Goal: Task Accomplishment & Management: Complete application form

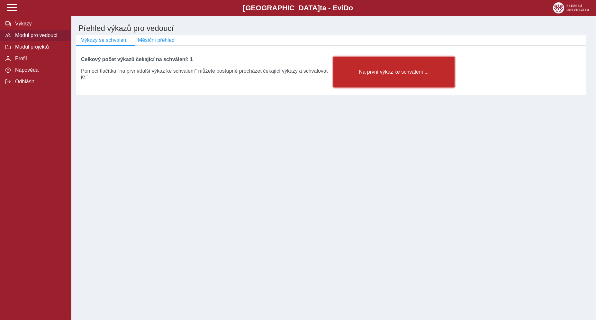
click at [369, 79] on button "Na první výkaz ke schválení ..." at bounding box center [393, 72] width 121 height 31
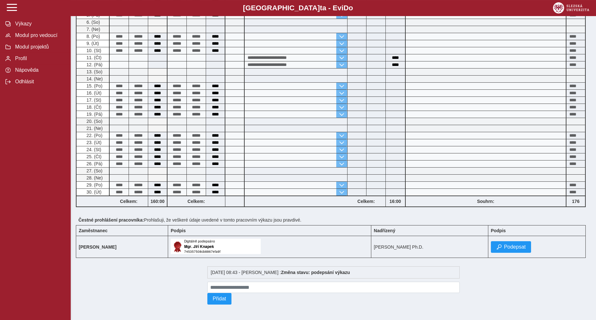
scroll to position [220, 0]
click at [512, 244] on span "Podepsat" at bounding box center [515, 247] width 22 height 6
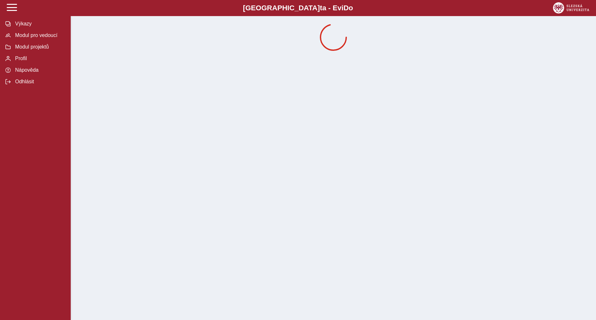
scroll to position [0, 0]
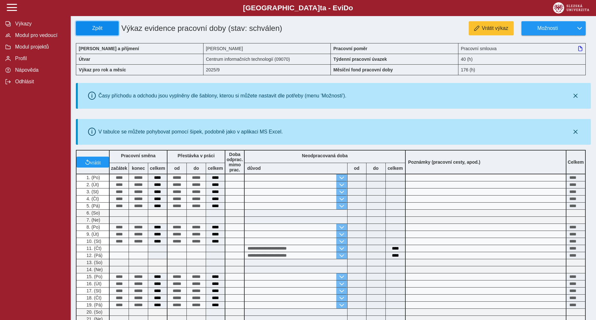
click at [89, 26] on span "Zpět" at bounding box center [97, 28] width 37 height 6
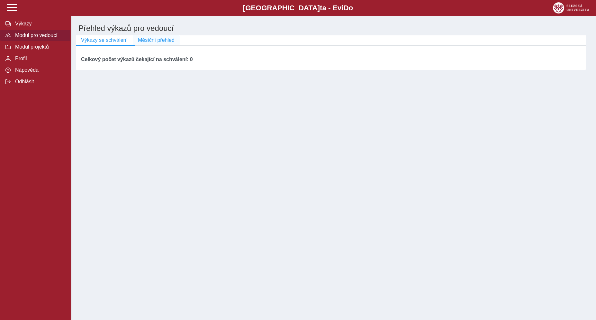
click at [152, 42] on span "Měsíční přehled" at bounding box center [156, 40] width 37 height 6
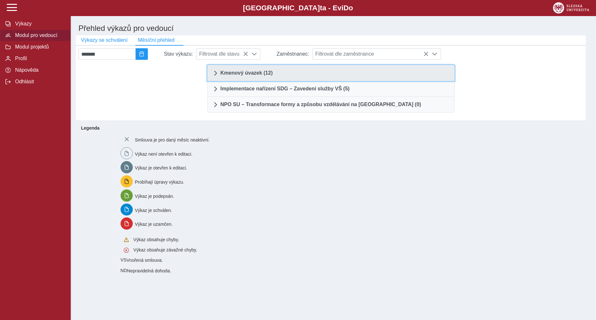
click at [288, 81] on link "Kmenový úvazek (12)" at bounding box center [330, 73] width 247 height 16
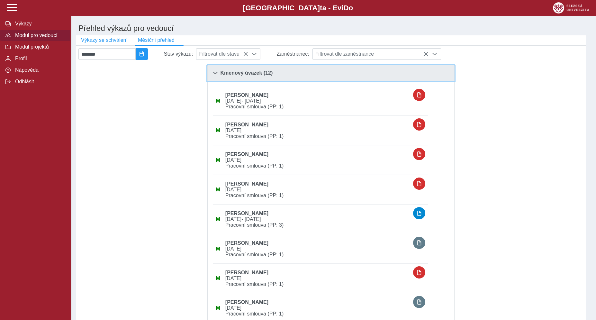
click at [284, 79] on link "Kmenový úvazek (12)" at bounding box center [330, 73] width 247 height 16
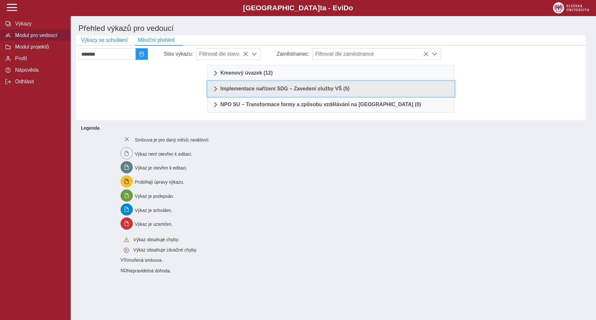
click at [281, 91] on span "Implementace nařízení SDG – Zavedení služby VŠ (5)" at bounding box center [284, 88] width 129 height 5
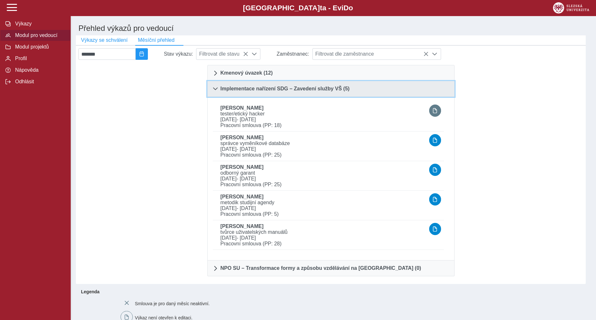
click at [281, 91] on span "Implementace nařízení SDG – Zavedení služby VŠ (5)" at bounding box center [284, 88] width 129 height 5
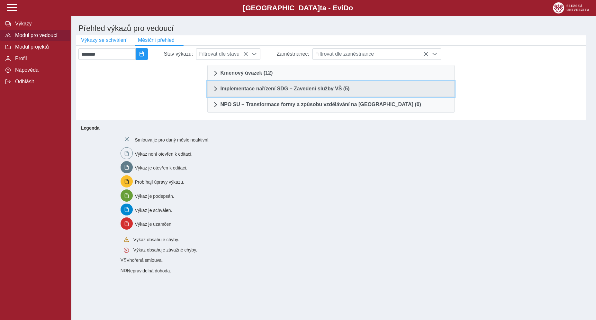
click at [281, 91] on span "Implementace nařízení SDG – Zavedení služby VŠ (5)" at bounding box center [284, 88] width 129 height 5
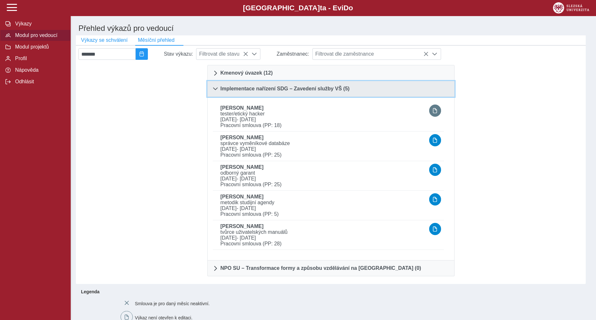
click at [281, 91] on span "Implementace nařízení SDG – Zavedení služby VŠ (5)" at bounding box center [284, 88] width 129 height 5
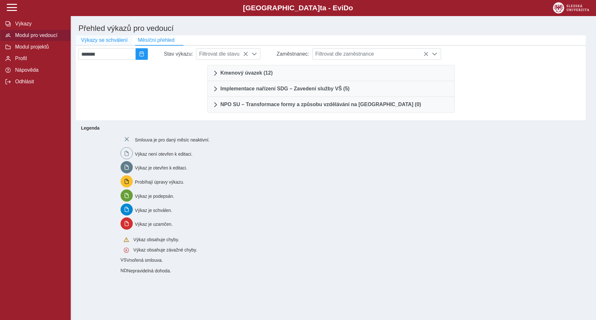
click at [92, 41] on span "Výkazy se schválení" at bounding box center [104, 40] width 47 height 6
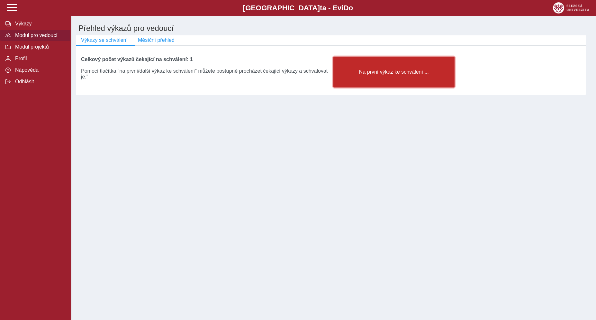
click at [370, 73] on span "Na první výkaz ke schválení ..." at bounding box center [394, 72] width 110 height 6
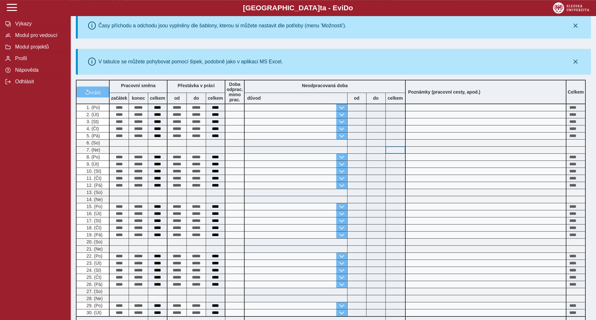
scroll to position [220, 0]
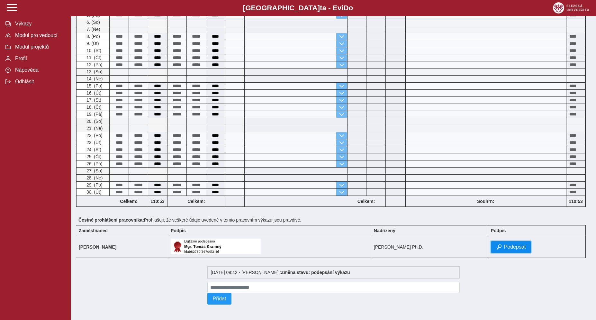
click at [508, 244] on span "Podepsat" at bounding box center [515, 247] width 22 height 6
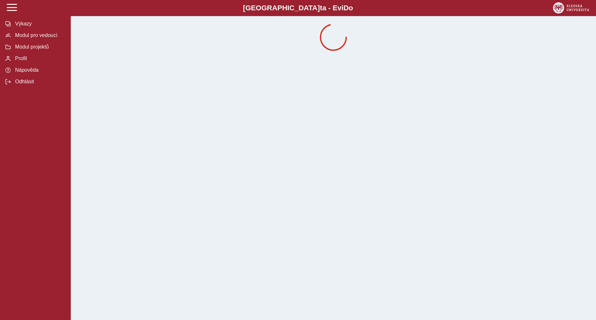
scroll to position [0, 0]
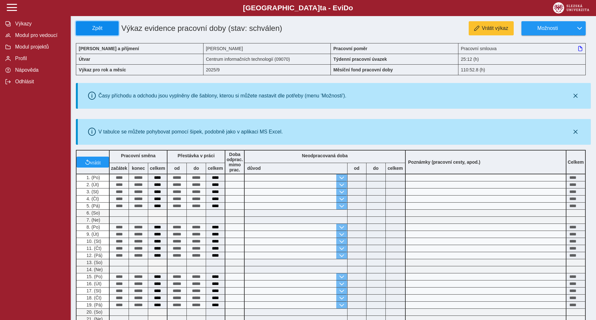
click at [93, 27] on span "Zpět" at bounding box center [97, 28] width 37 height 6
